Goal: Information Seeking & Learning: Learn about a topic

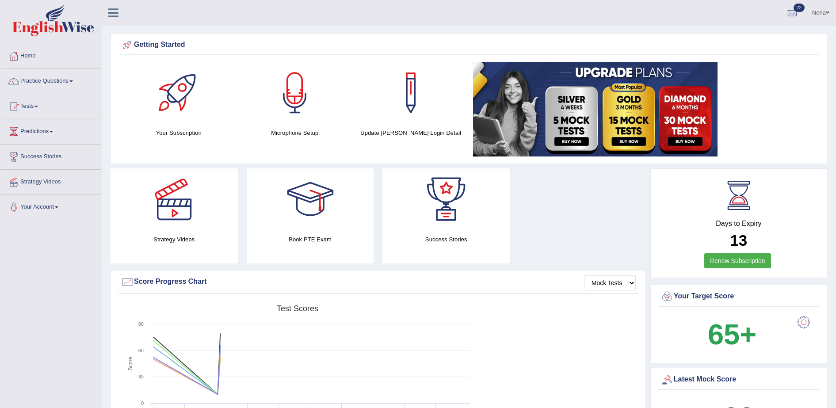
click at [506, 311] on div "Created with Highcharts 7.1.2 Score Test scores Overall Speaking Writing Readin…" at bounding box center [378, 371] width 520 height 140
click at [58, 86] on link "Practice Questions" at bounding box center [50, 80] width 101 height 22
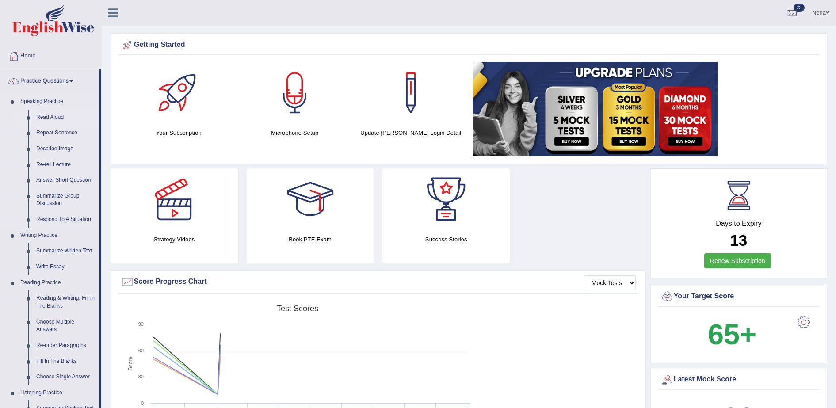
click at [57, 116] on link "Read Aloud" at bounding box center [65, 118] width 67 height 16
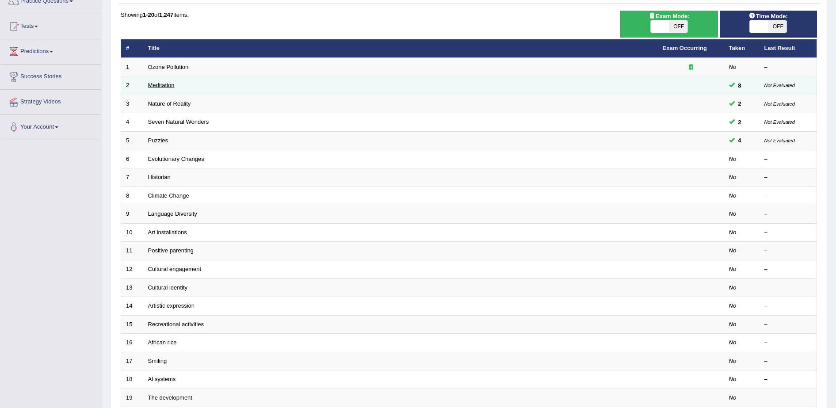
scroll to position [84, 0]
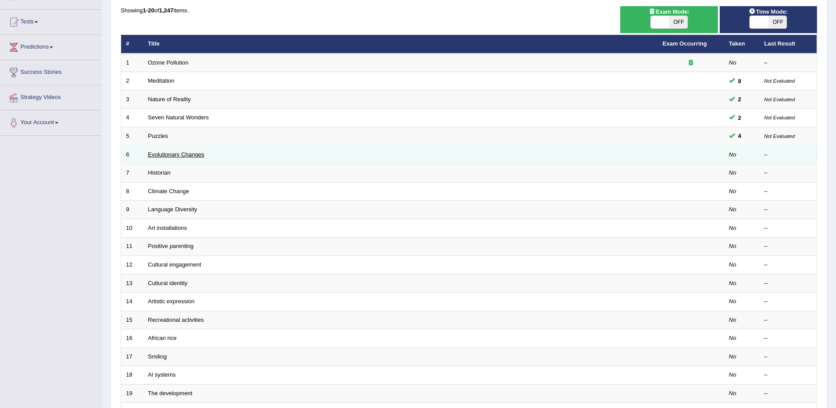
click at [165, 153] on link "Evolutionary Changes" at bounding box center [176, 154] width 56 height 7
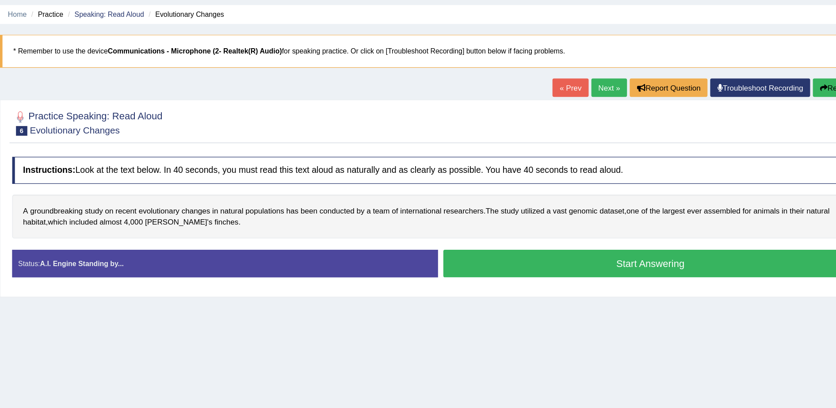
click at [544, 249] on button "Start Answering" at bounding box center [644, 244] width 340 height 23
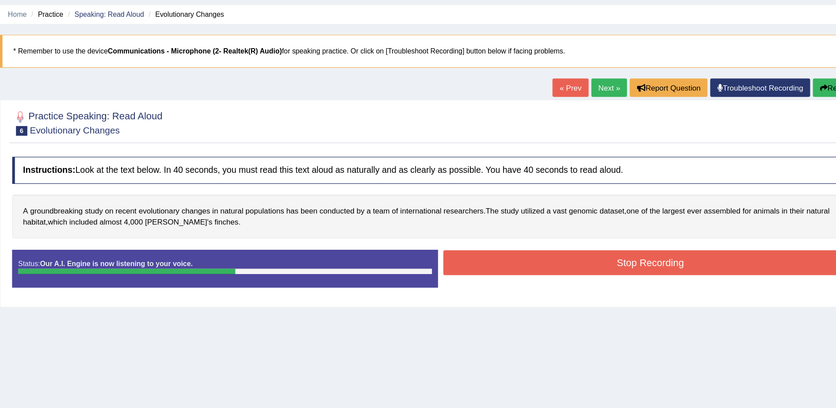
click at [521, 251] on button "Stop Recording" at bounding box center [644, 243] width 340 height 20
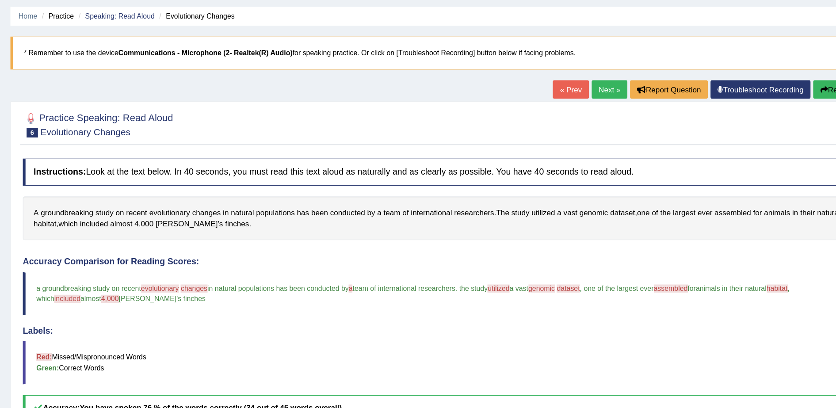
scroll to position [21, 0]
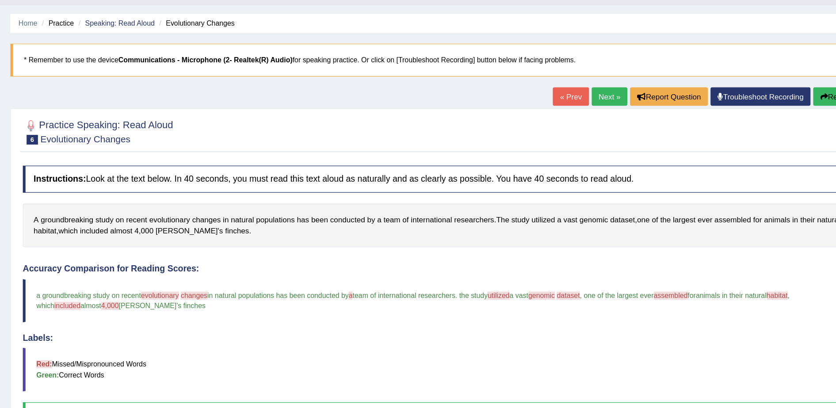
click at [778, 80] on button "Re-Attempt" at bounding box center [792, 79] width 49 height 15
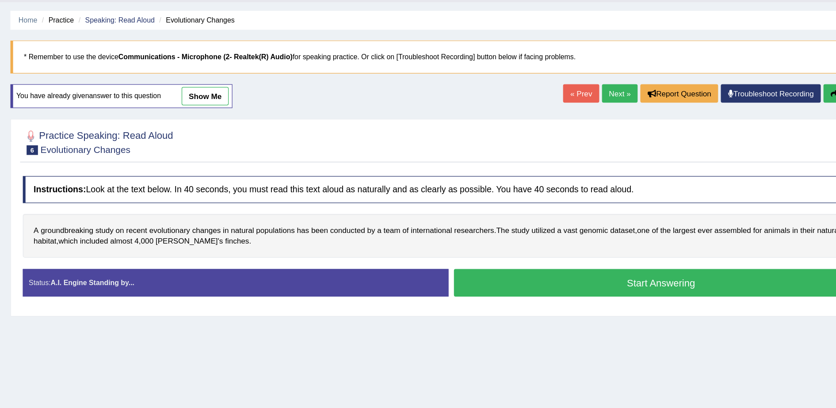
click at [561, 234] on button "Start Answering" at bounding box center [644, 234] width 340 height 23
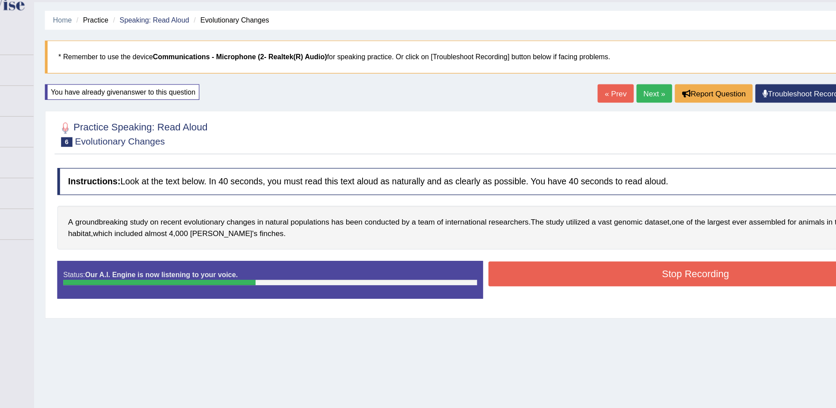
click at [586, 227] on button "Stop Recording" at bounding box center [644, 227] width 340 height 20
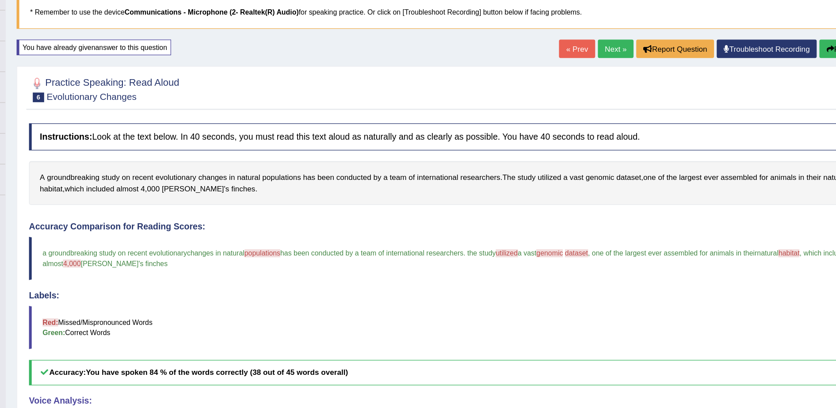
scroll to position [60, 0]
click at [592, 37] on link "Next »" at bounding box center [600, 40] width 29 height 15
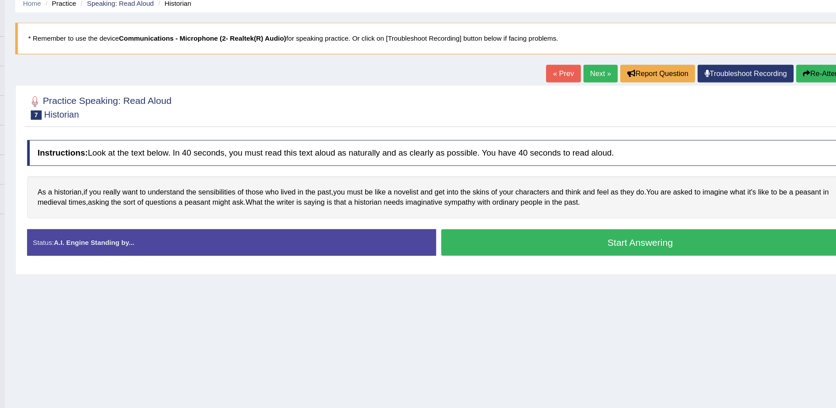
click at [561, 241] on button "Start Answering" at bounding box center [644, 244] width 340 height 23
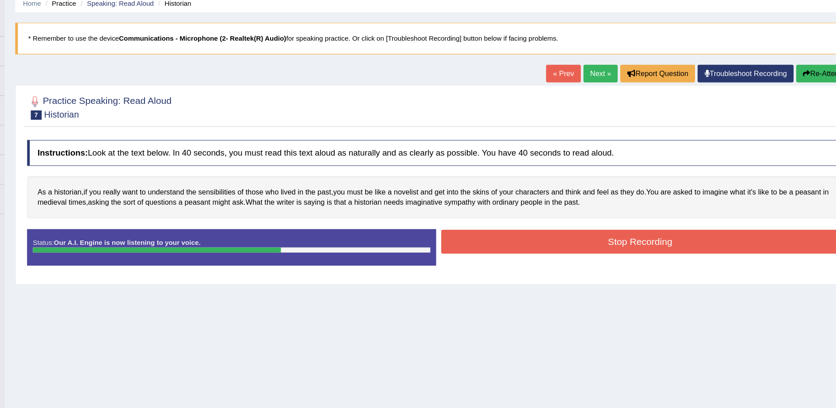
click at [561, 241] on button "Stop Recording" at bounding box center [644, 243] width 340 height 20
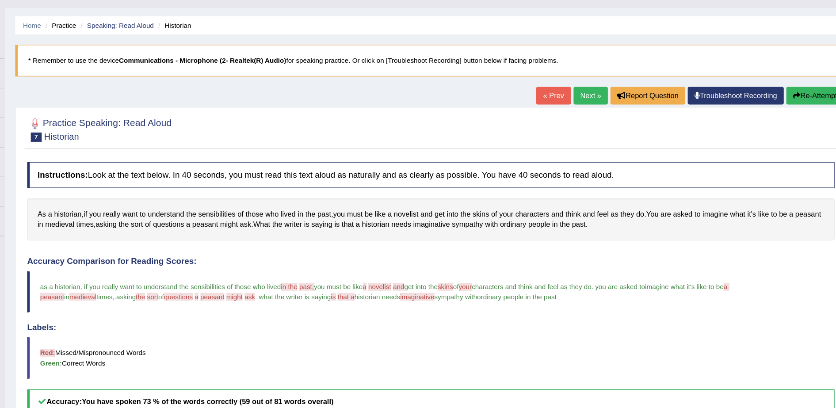
scroll to position [19, 0]
click at [600, 80] on link "Next »" at bounding box center [600, 81] width 29 height 15
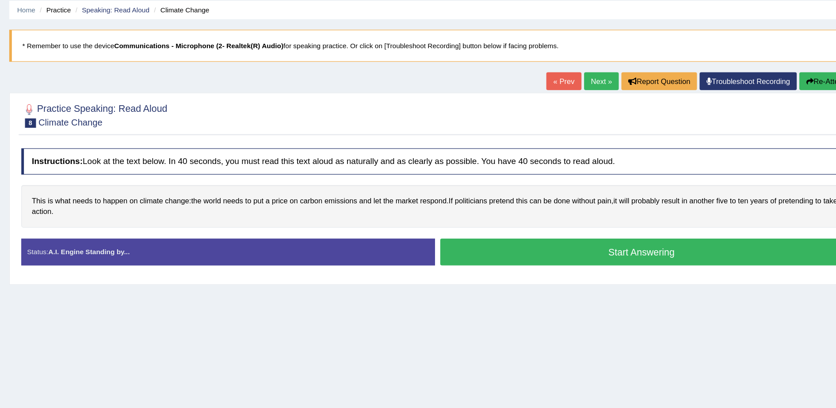
click at [550, 248] on button "Start Answering" at bounding box center [644, 244] width 340 height 23
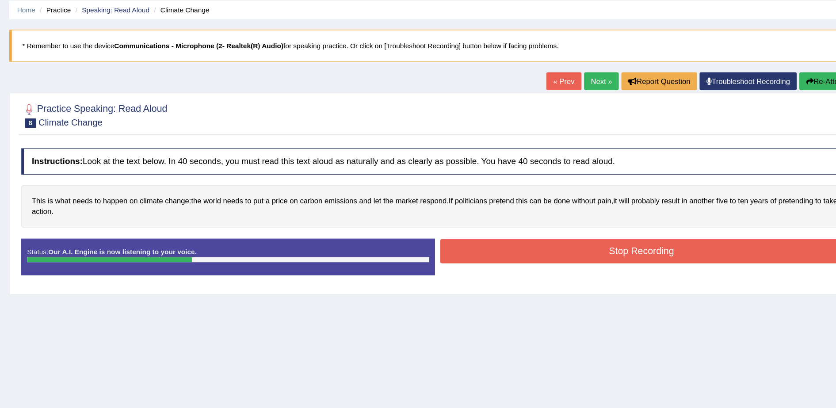
click at [553, 248] on button "Stop Recording" at bounding box center [644, 243] width 340 height 20
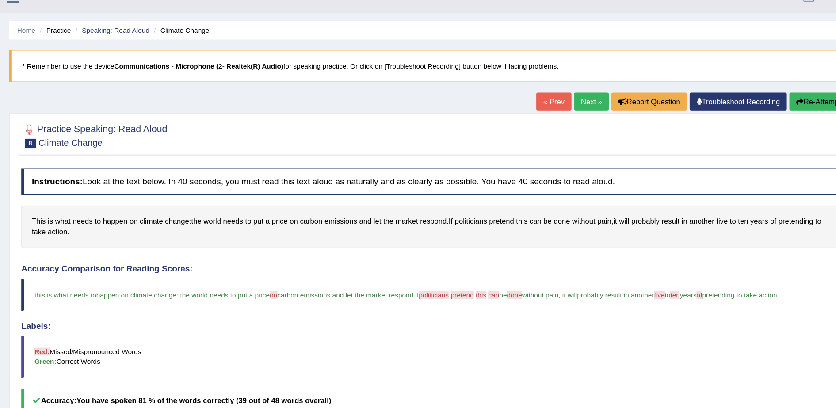
scroll to position [14, 0]
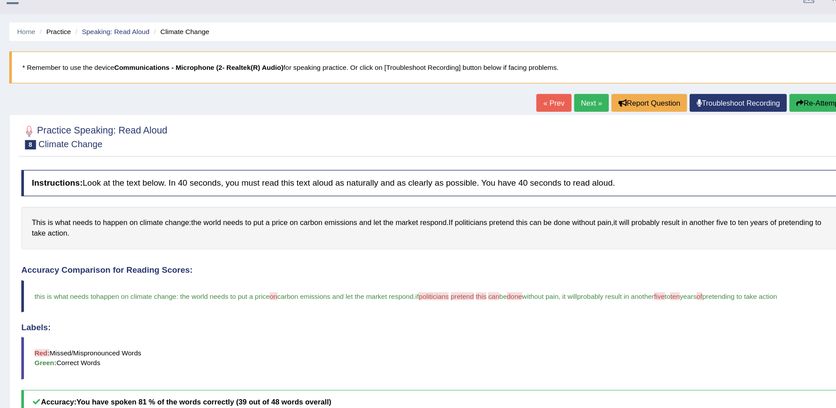
click at [595, 88] on link "Next »" at bounding box center [600, 86] width 29 height 15
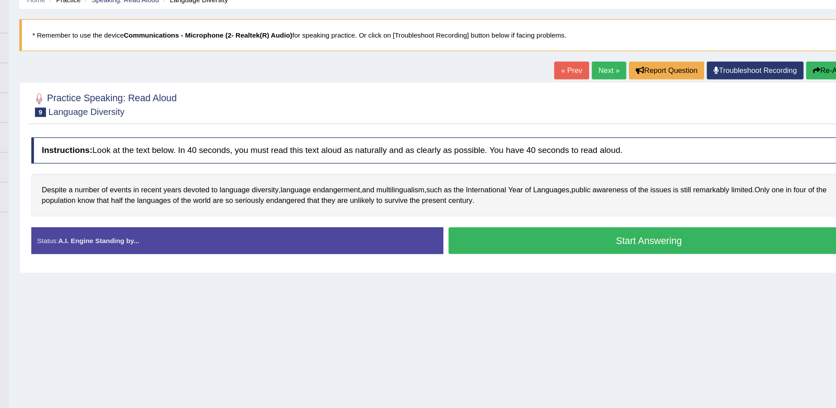
click at [552, 250] on button "Start Answering" at bounding box center [644, 244] width 340 height 23
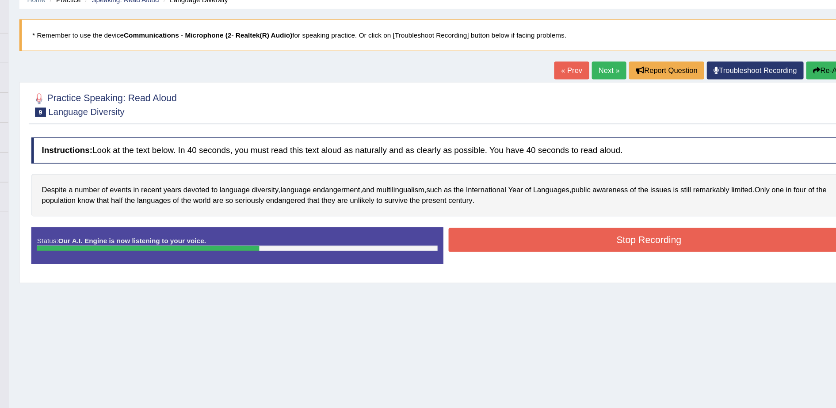
click at [552, 250] on button "Stop Recording" at bounding box center [644, 243] width 340 height 20
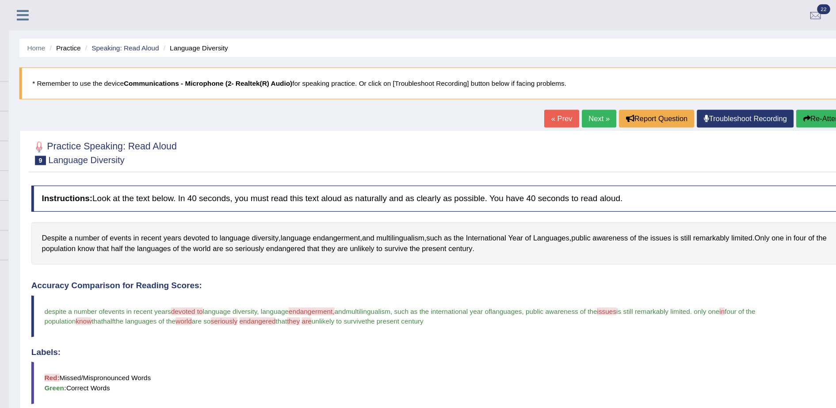
click at [608, 97] on link "Next »" at bounding box center [600, 100] width 29 height 15
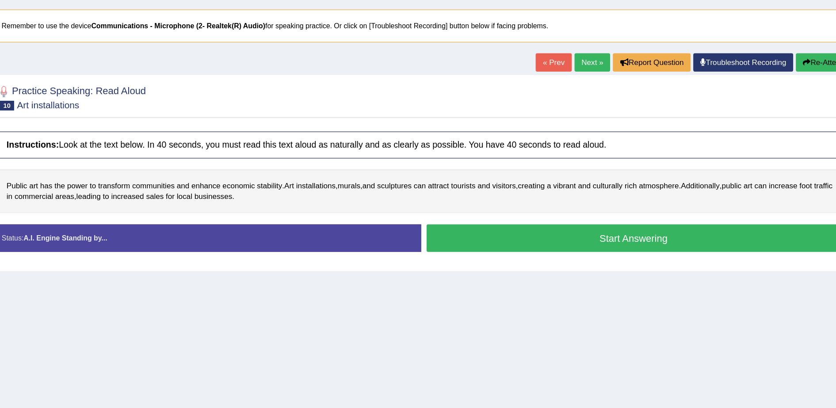
click at [551, 245] on button "Start Answering" at bounding box center [644, 244] width 340 height 23
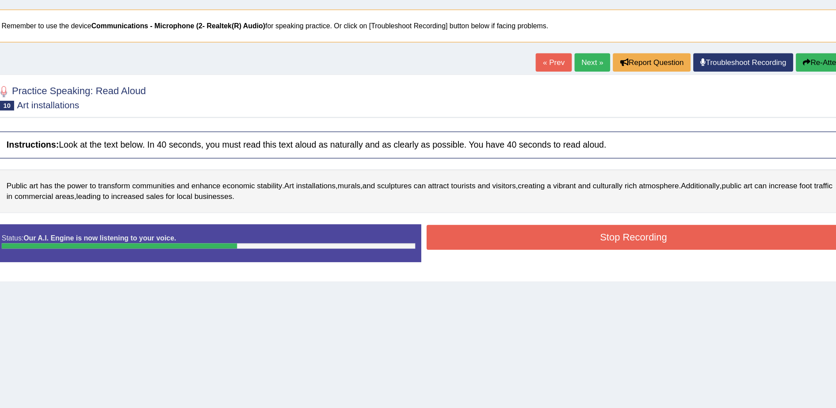
click at [558, 248] on button "Stop Recording" at bounding box center [644, 243] width 340 height 20
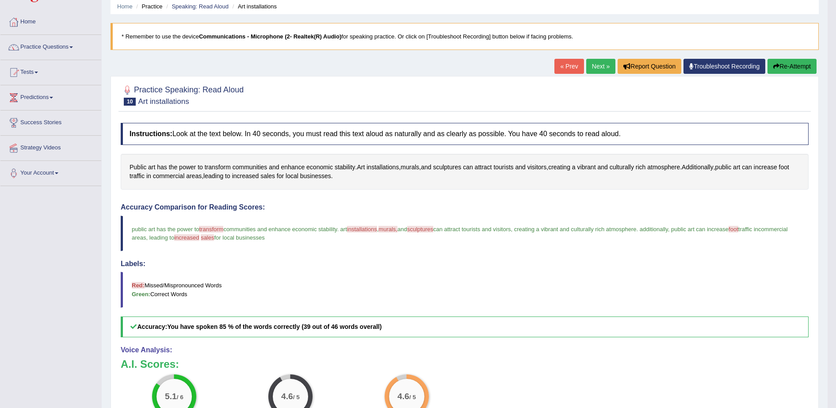
scroll to position [33, 0]
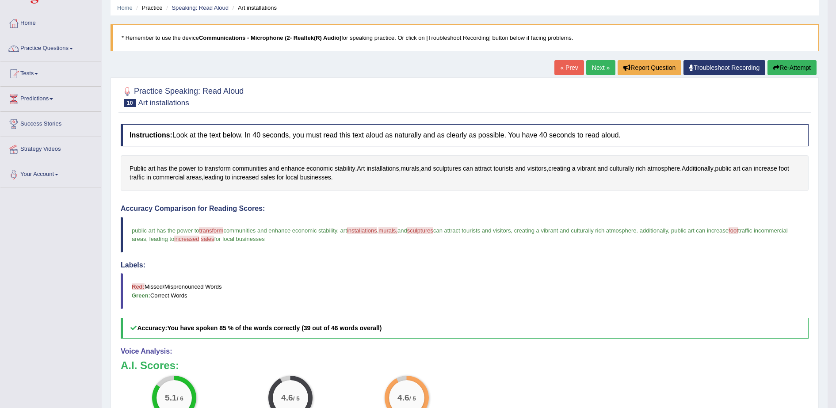
click at [596, 64] on link "Next »" at bounding box center [600, 67] width 29 height 15
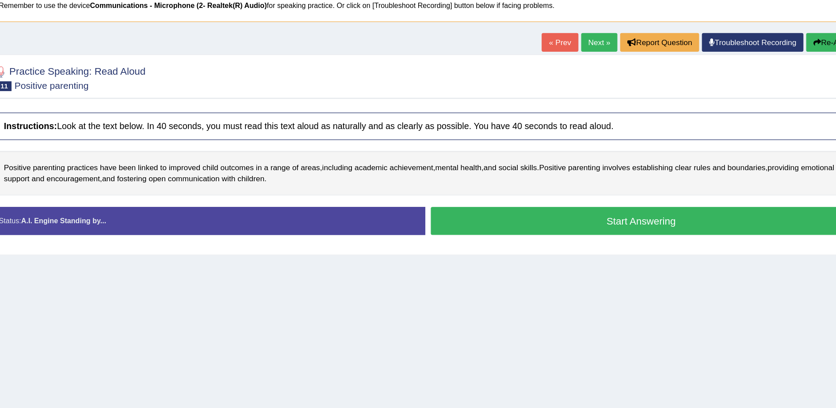
click at [516, 241] on button "Start Answering" at bounding box center [644, 244] width 340 height 23
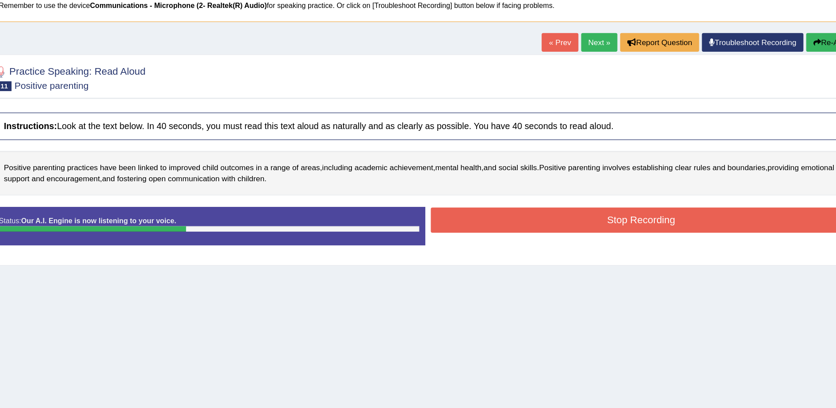
click at [516, 241] on button "Stop Recording" at bounding box center [644, 243] width 340 height 20
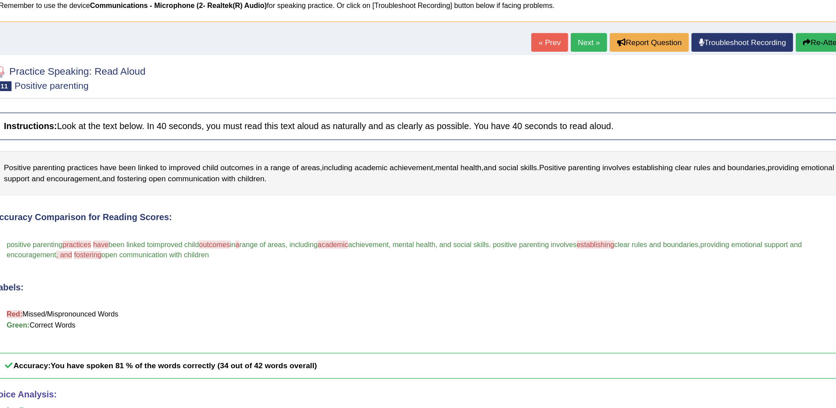
scroll to position [65, 0]
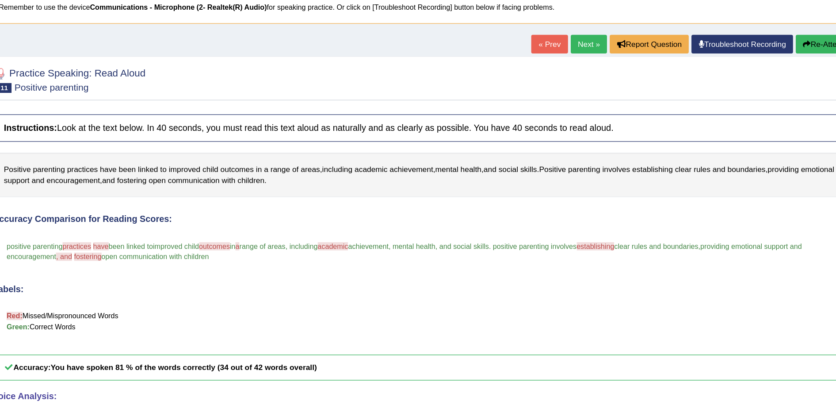
click at [782, 38] on button "Re-Attempt" at bounding box center [792, 35] width 49 height 15
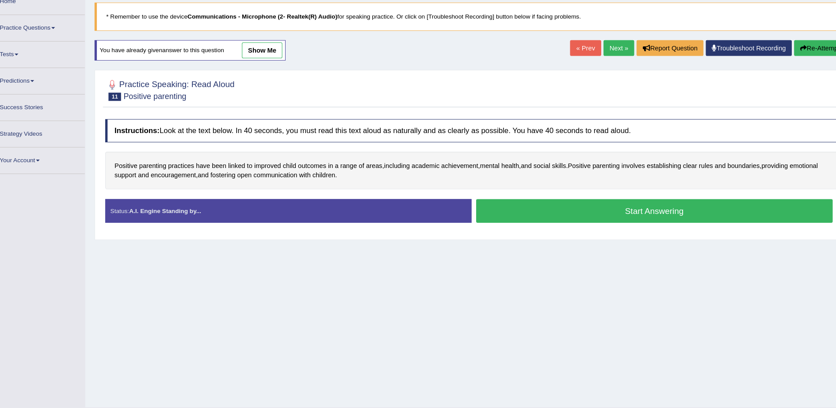
click at [615, 201] on button "Start Answering" at bounding box center [644, 200] width 340 height 23
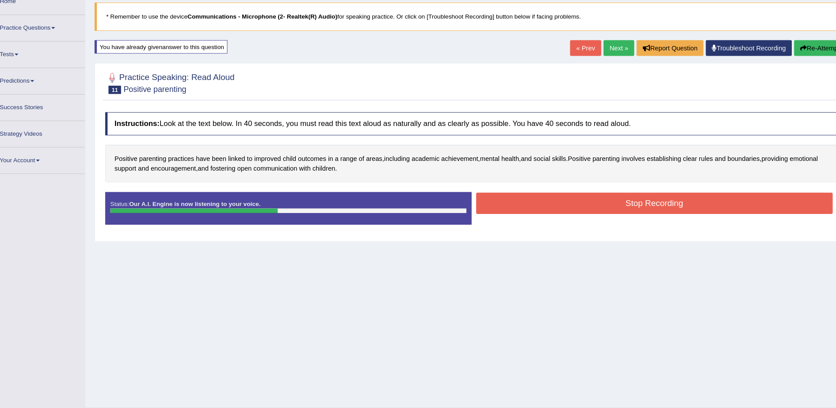
click at [618, 194] on button "Stop Recording" at bounding box center [644, 193] width 340 height 20
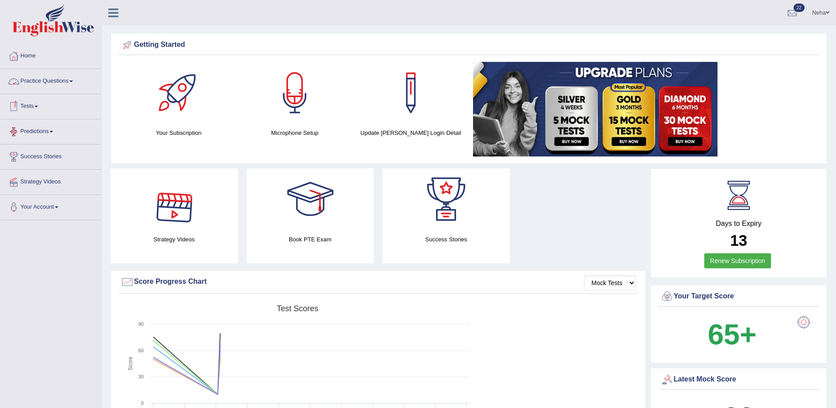
click at [50, 79] on link "Practice Questions" at bounding box center [50, 80] width 101 height 22
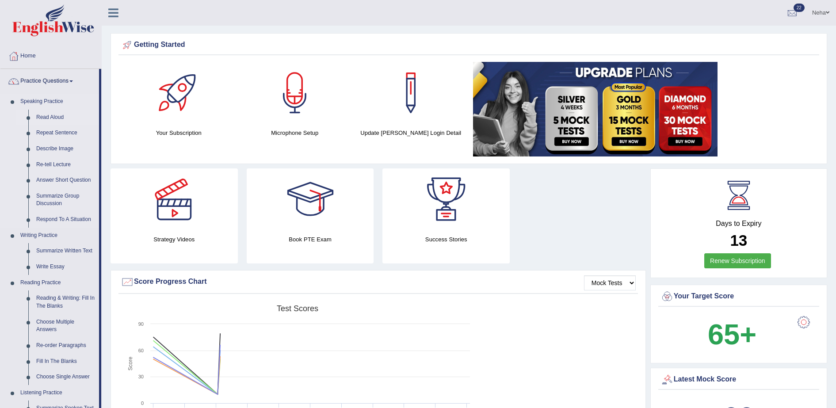
click at [54, 115] on link "Read Aloud" at bounding box center [65, 118] width 67 height 16
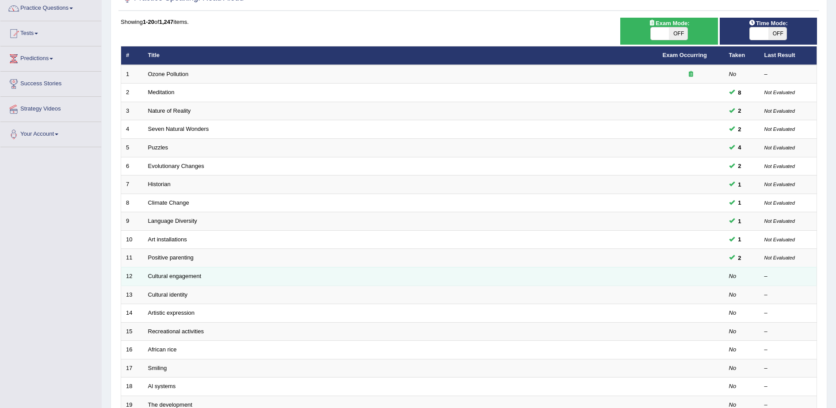
scroll to position [93, 0]
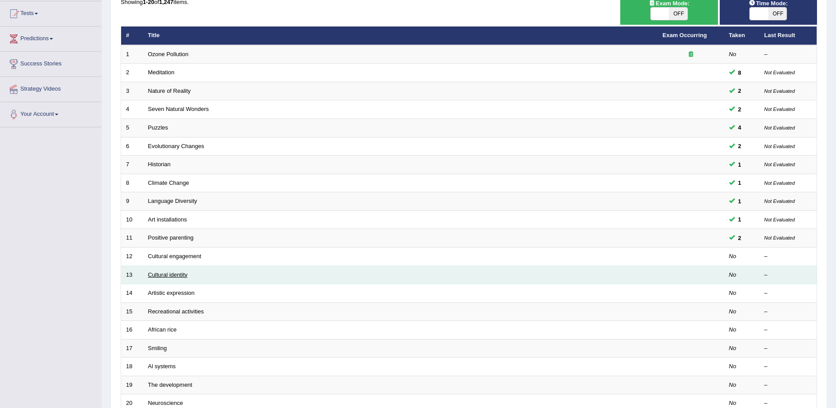
click at [171, 274] on link "Cultural identity" at bounding box center [168, 274] width 40 height 7
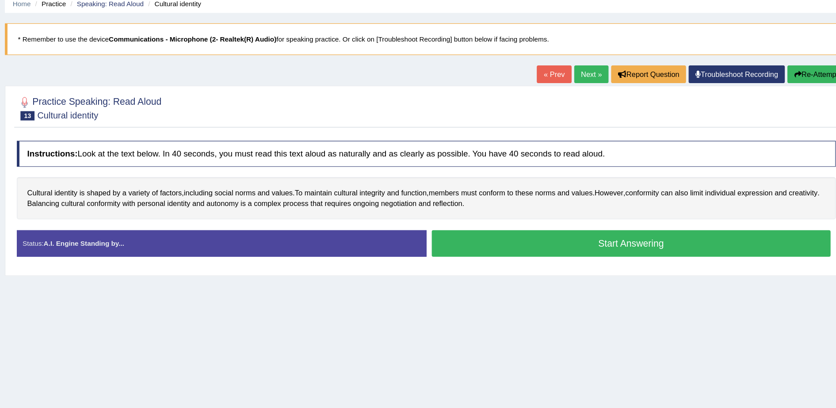
scroll to position [31, 0]
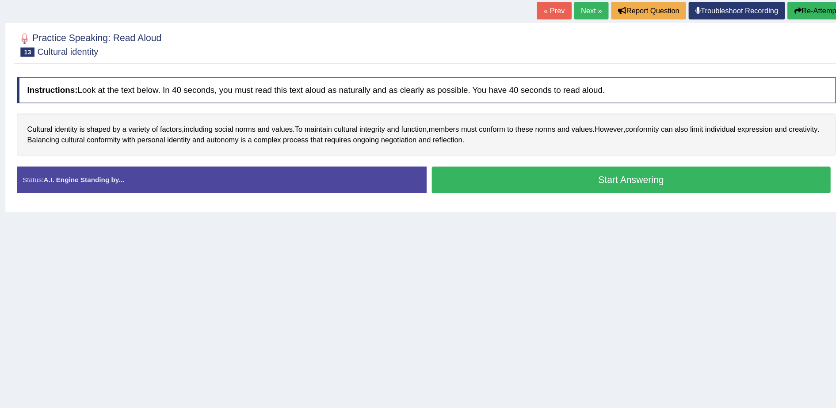
click at [544, 207] on button "Start Answering" at bounding box center [644, 214] width 340 height 23
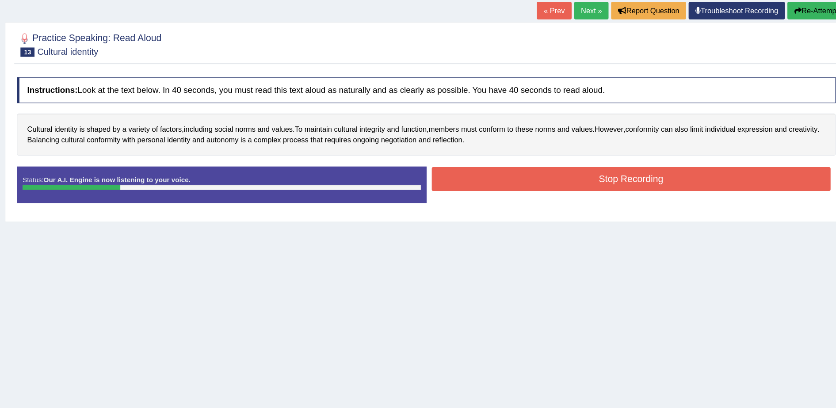
click at [779, 72] on button "Re-Attempt" at bounding box center [800, 69] width 49 height 15
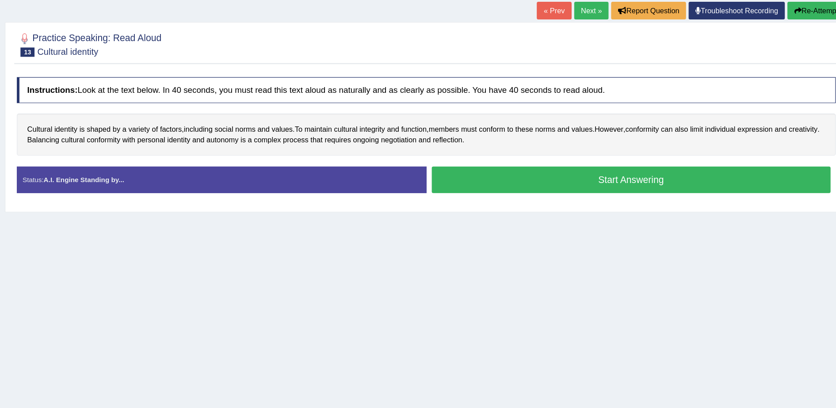
click at [631, 189] on div "Cultural identity is shaped by a variety of factors , including social norms an…" at bounding box center [469, 175] width 696 height 36
click at [609, 208] on button "Start Answering" at bounding box center [644, 214] width 340 height 23
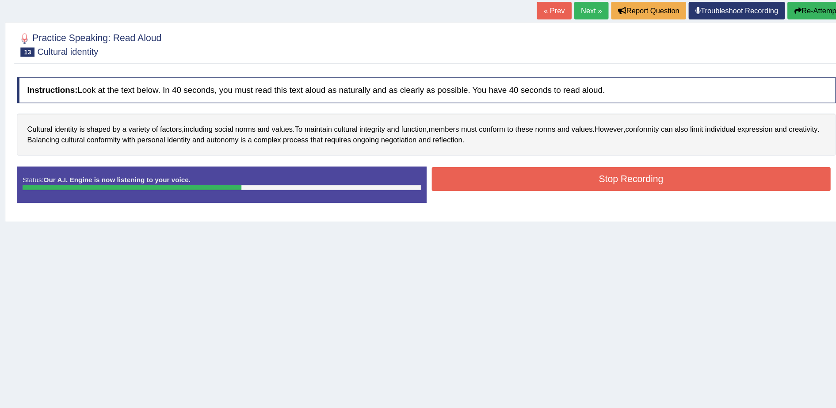
click at [570, 212] on button "Stop Recording" at bounding box center [644, 213] width 340 height 20
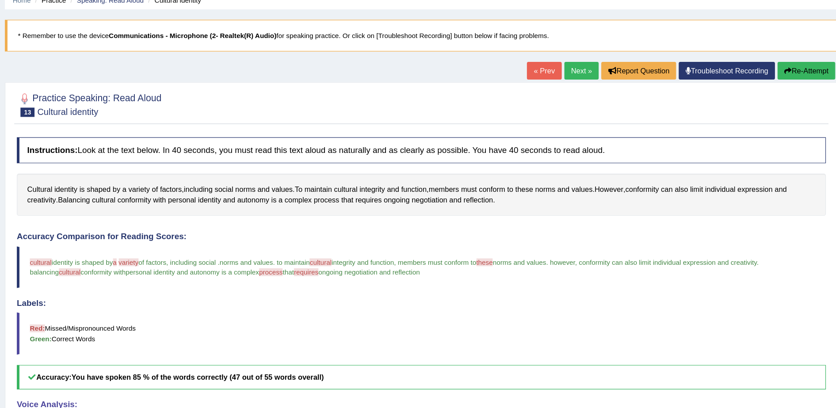
scroll to position [40, 0]
click at [784, 63] on button "Re-Attempt" at bounding box center [792, 60] width 49 height 15
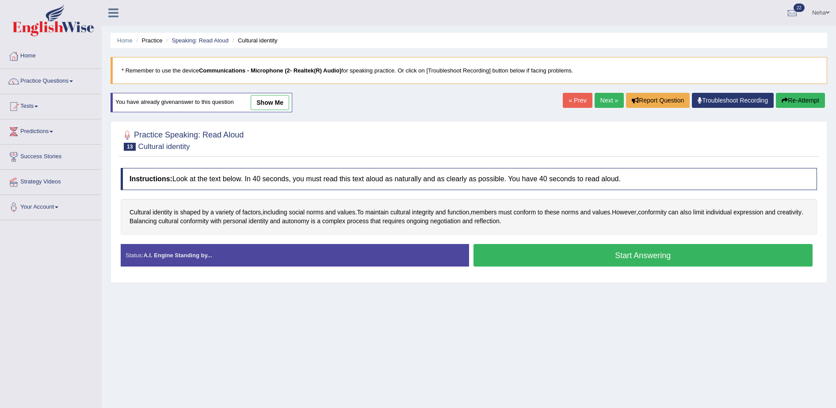
scroll to position [40, 0]
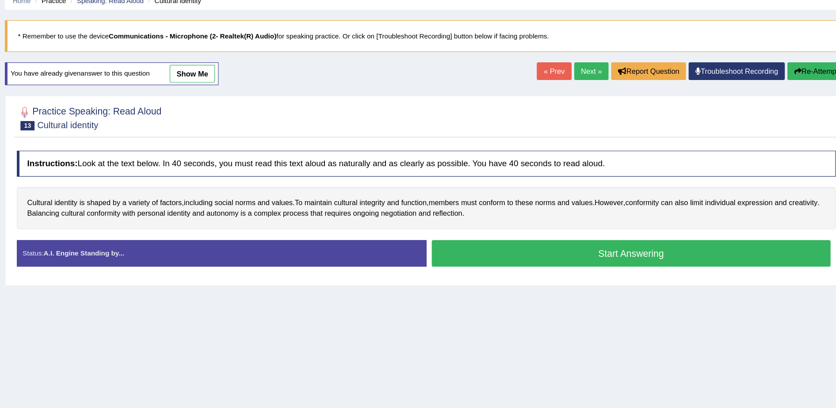
click at [611, 208] on button "Start Answering" at bounding box center [644, 215] width 340 height 23
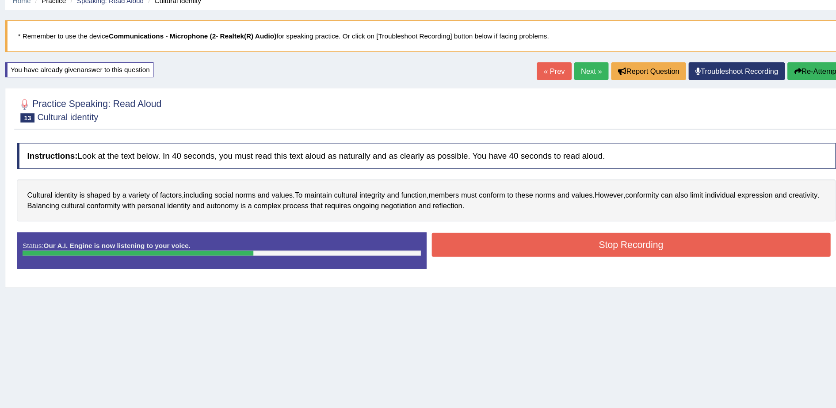
click at [611, 208] on button "Stop Recording" at bounding box center [644, 208] width 340 height 20
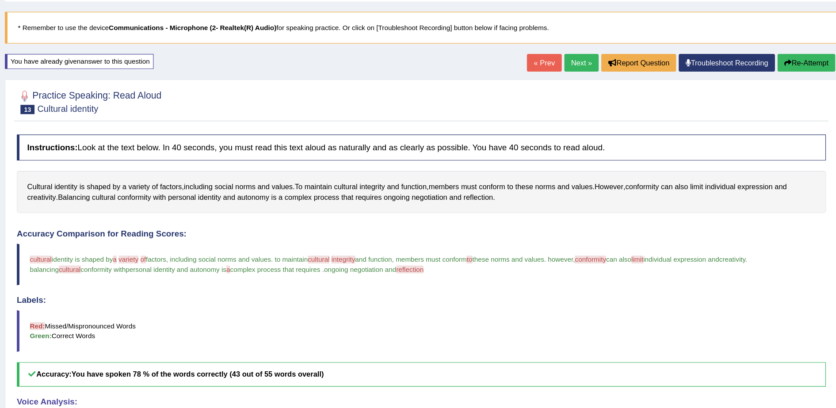
scroll to position [46, 0]
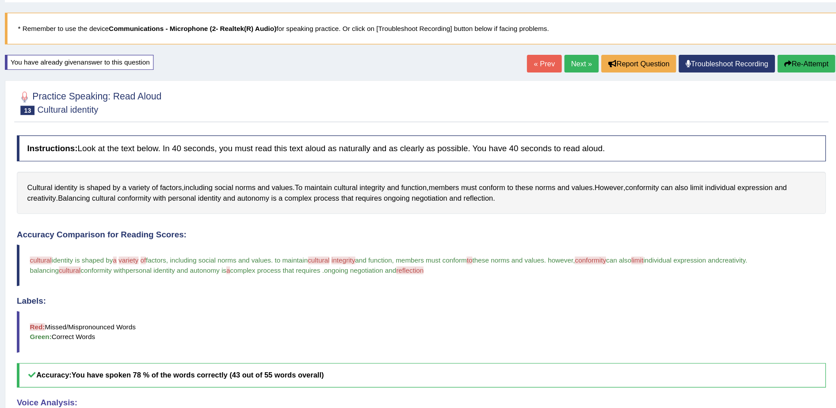
click at [589, 52] on link "Next »" at bounding box center [600, 53] width 29 height 15
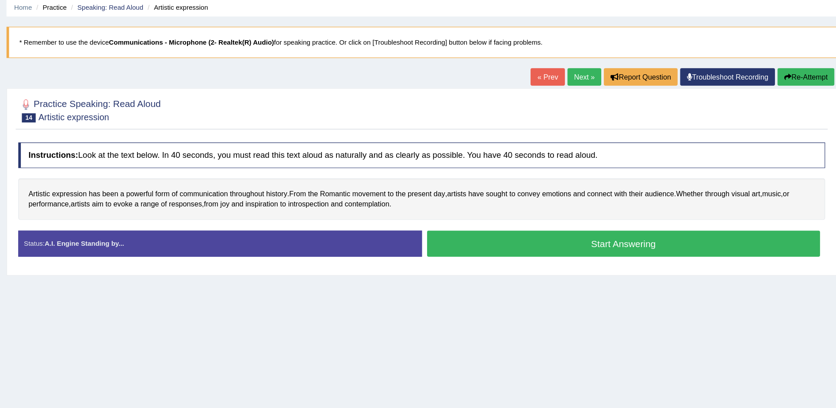
click at [538, 245] on button "Start Answering" at bounding box center [644, 244] width 340 height 23
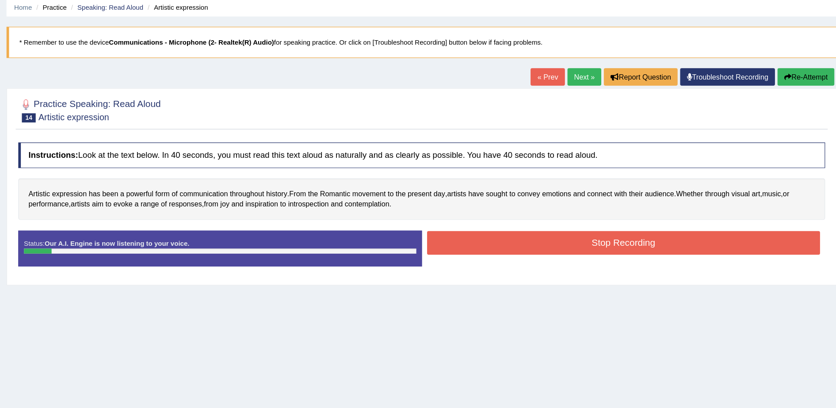
click at [800, 98] on button "Re-Attempt" at bounding box center [800, 100] width 49 height 15
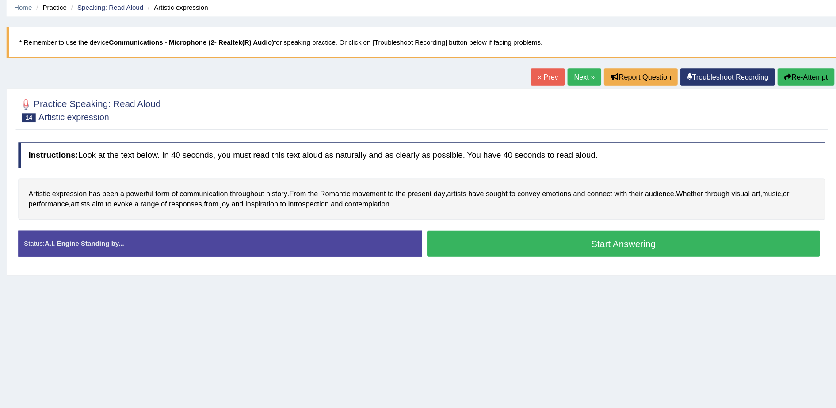
click at [613, 248] on button "Start Answering" at bounding box center [644, 244] width 340 height 23
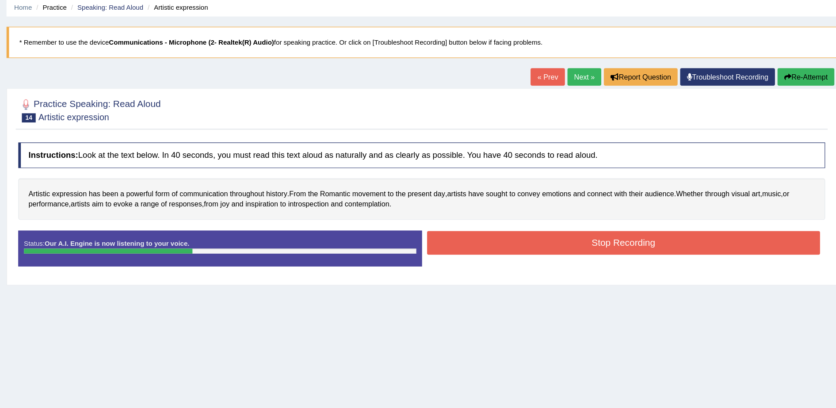
click at [593, 246] on button "Stop Recording" at bounding box center [644, 243] width 340 height 20
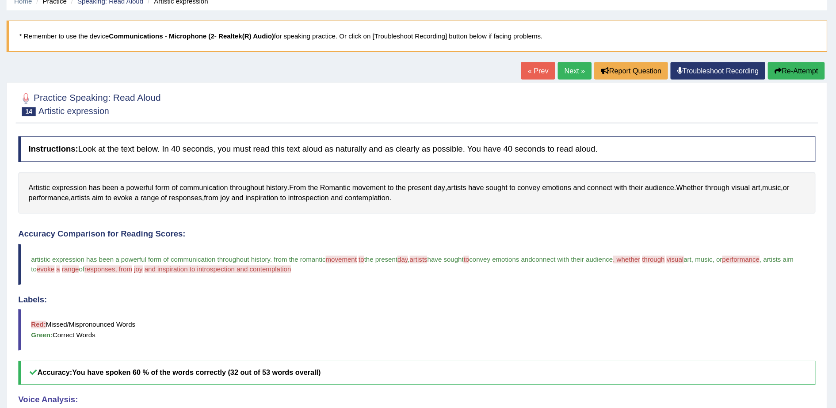
scroll to position [39, 0]
